Goal: Find specific page/section: Find specific page/section

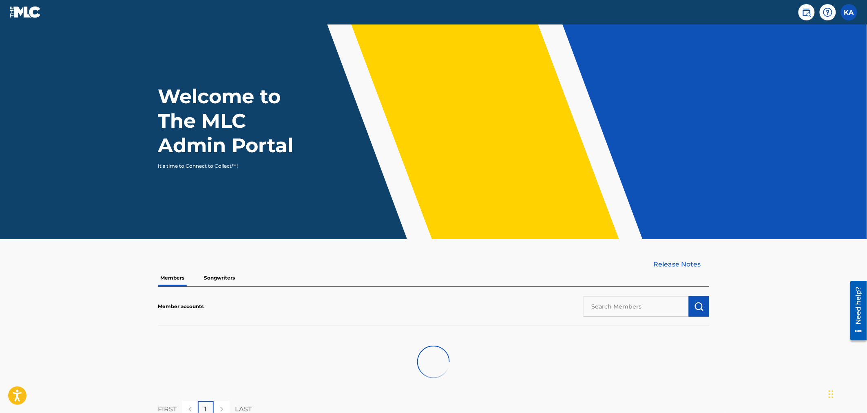
click at [640, 307] on input "text" at bounding box center [635, 306] width 105 height 20
click at [695, 308] on img "submit" at bounding box center [699, 306] width 10 height 10
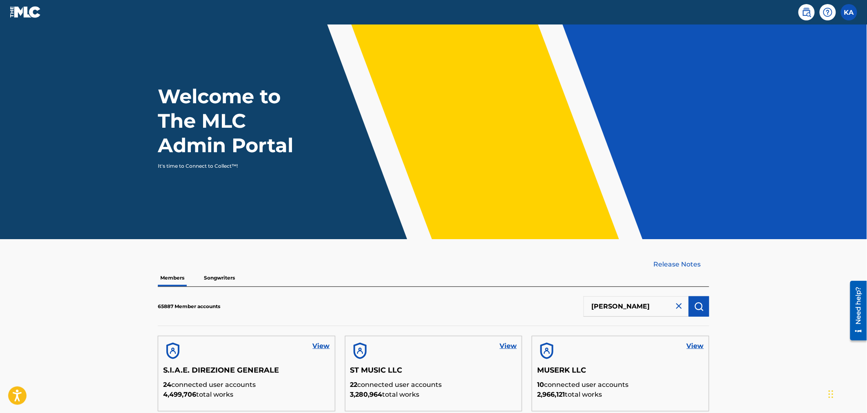
click at [648, 307] on input "[PERSON_NAME]" at bounding box center [635, 306] width 105 height 20
click at [702, 307] on img "submit" at bounding box center [699, 306] width 10 height 10
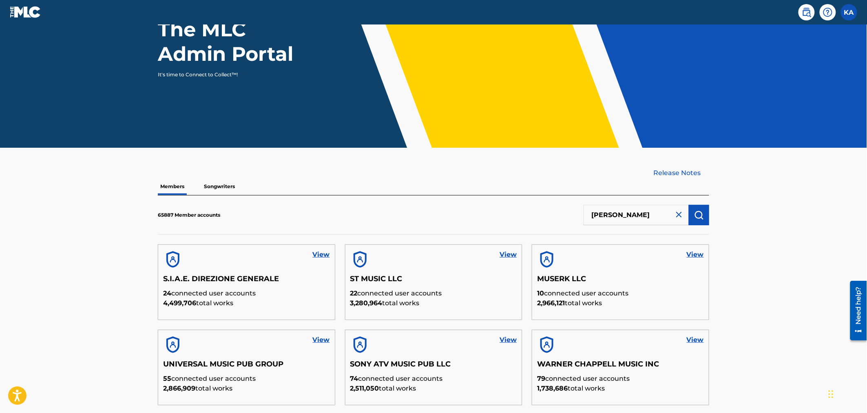
scroll to position [93, 0]
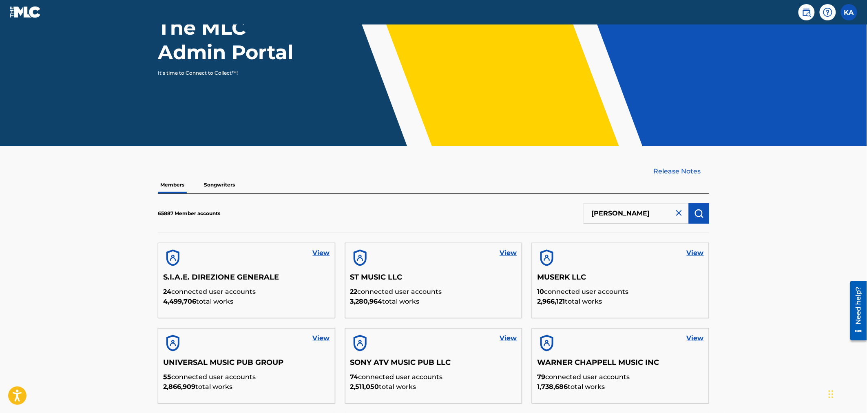
click at [611, 215] on input "[PERSON_NAME]" at bounding box center [635, 213] width 105 height 20
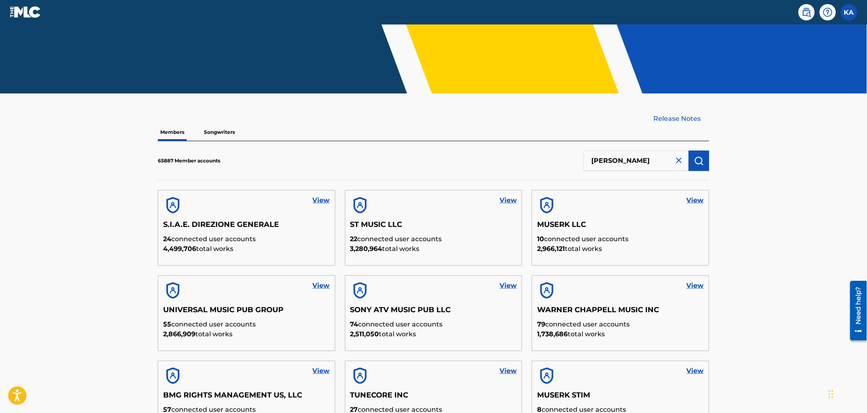
scroll to position [149, 0]
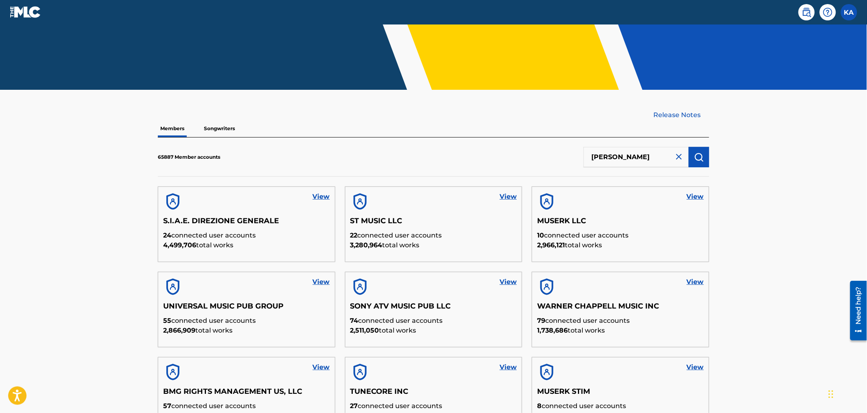
click at [609, 159] on input "[PERSON_NAME]" at bounding box center [635, 157] width 105 height 20
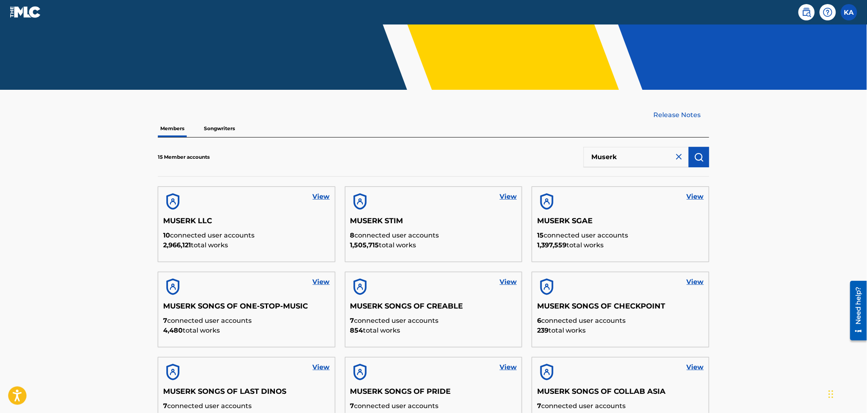
click at [604, 157] on input "Muserk" at bounding box center [635, 157] width 105 height 20
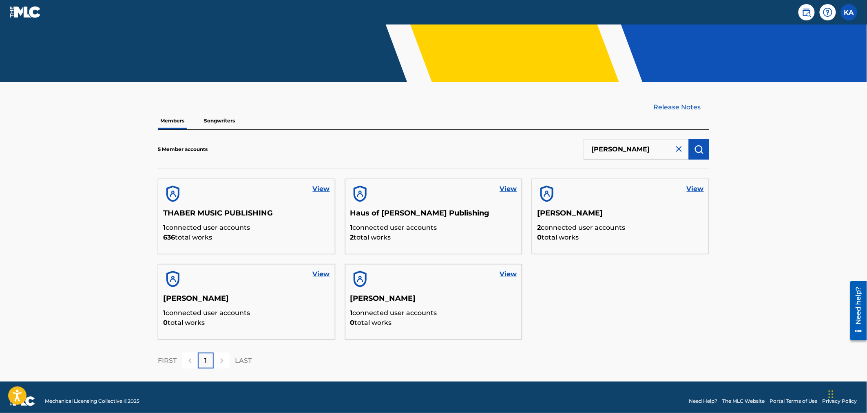
scroll to position [164, 0]
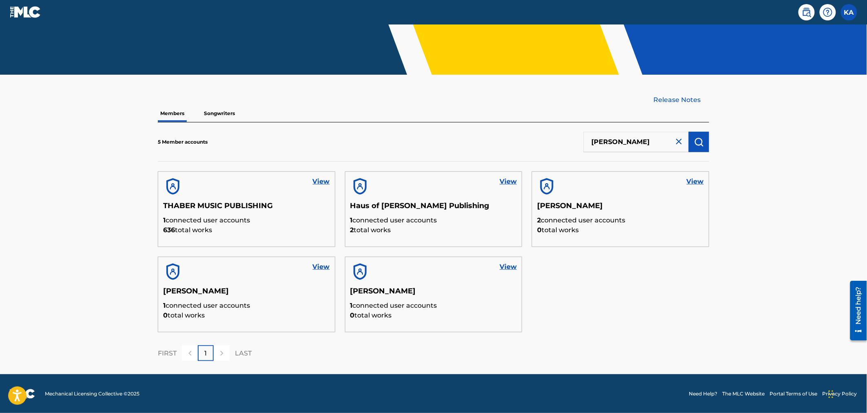
click at [602, 141] on input "[PERSON_NAME]" at bounding box center [635, 142] width 105 height 20
paste input "Manners [PERSON_NAME] Publishing Limited (P9066R)"
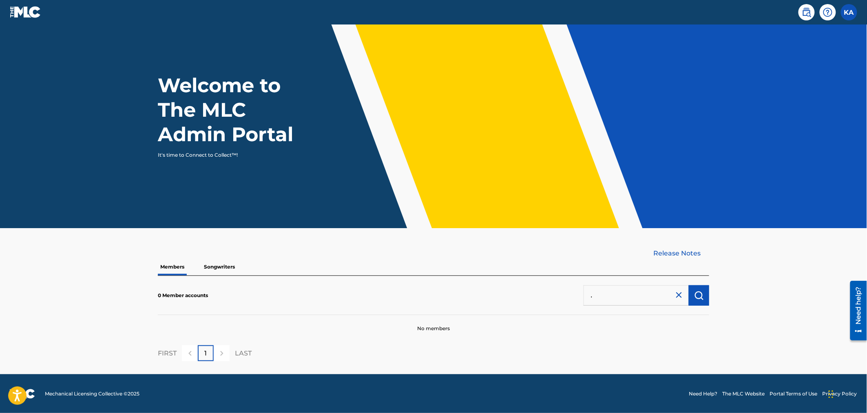
scroll to position [0, 0]
click at [666, 295] on input "Manners [PERSON_NAME] Publishing Limited (P9066R)" at bounding box center [635, 295] width 105 height 20
click at [666, 295] on input "Manners [PERSON_NAME] Limited (P9066R)" at bounding box center [635, 295] width 105 height 20
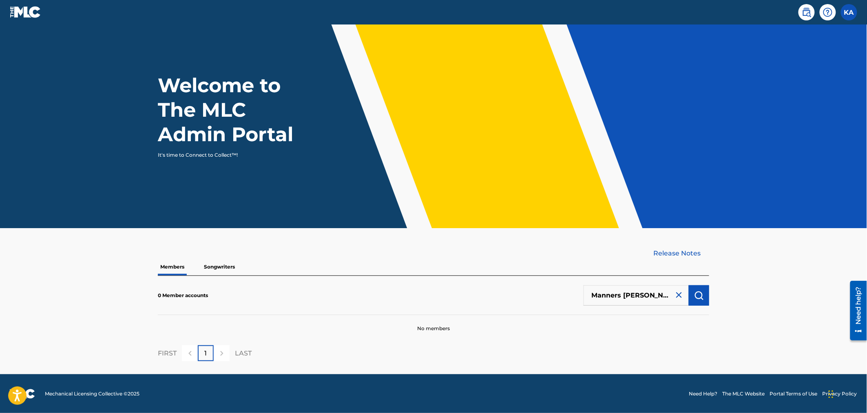
click at [666, 295] on input "Manners [PERSON_NAME] Limited (P9066R)" at bounding box center [635, 295] width 105 height 20
click at [666, 295] on input "[PERSON_NAME] (P9066R)" at bounding box center [635, 295] width 105 height 20
type input "Manners [PERSON_NAME]"
click at [696, 294] on img "submit" at bounding box center [699, 295] width 10 height 10
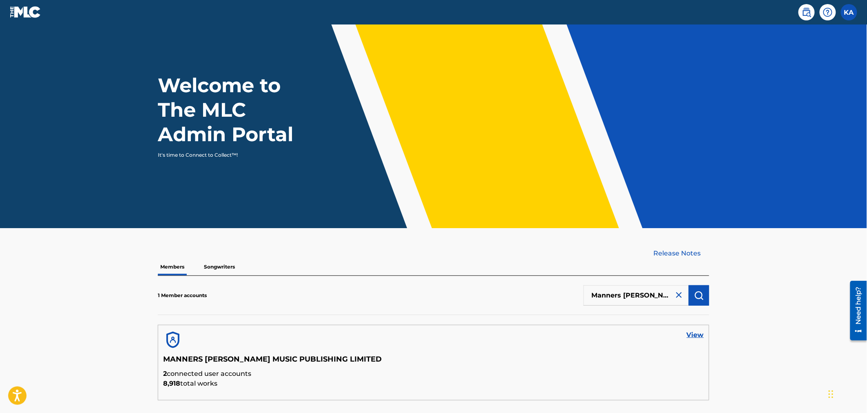
click at [691, 332] on link "View" at bounding box center [694, 335] width 17 height 10
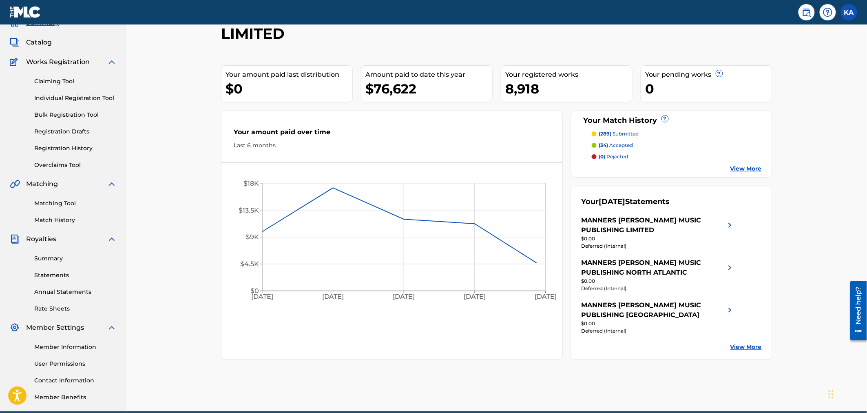
scroll to position [76, 0]
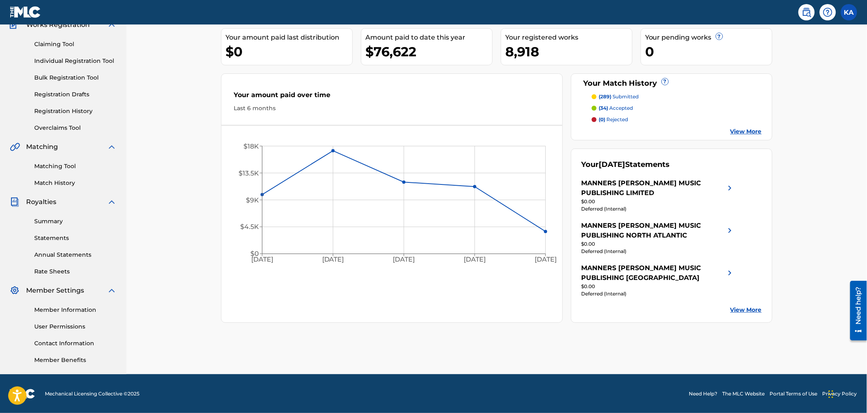
click at [78, 323] on link "User Permissions" at bounding box center [75, 326] width 82 height 9
